Goal: Find contact information: Find contact information

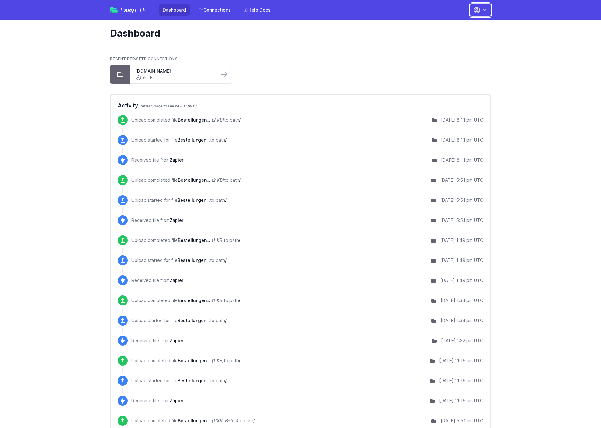
click at [479, 9] on icon "button" at bounding box center [477, 10] width 8 height 8
click at [585, 167] on main "Recent FTP/SFTP Connections u396165.your-storagebox.de SFTP Activity refresh pa…" at bounding box center [300, 395] width 601 height 703
click at [173, 11] on link "Dashboard" at bounding box center [174, 9] width 31 height 11
click at [176, 12] on link "Dashboard" at bounding box center [174, 9] width 31 height 11
click at [483, 10] on icon "button" at bounding box center [485, 10] width 6 height 6
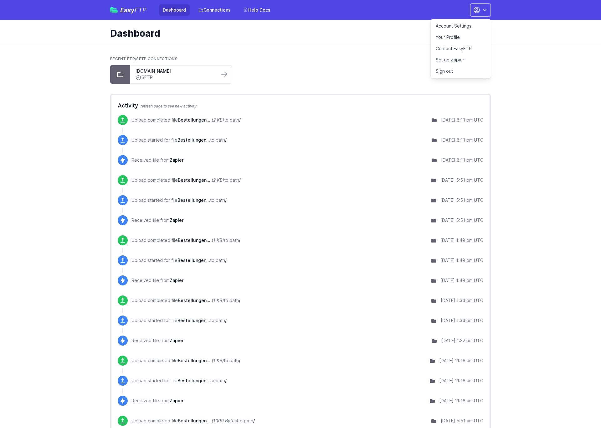
click at [458, 49] on link "Contact EasyFTP" at bounding box center [461, 48] width 60 height 11
